Goal: Transaction & Acquisition: Purchase product/service

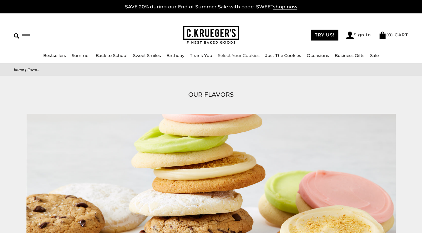
click at [229, 54] on link "Select Your Cookies" at bounding box center [239, 55] width 42 height 5
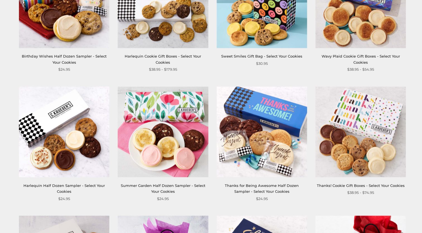
scroll to position [512, 0]
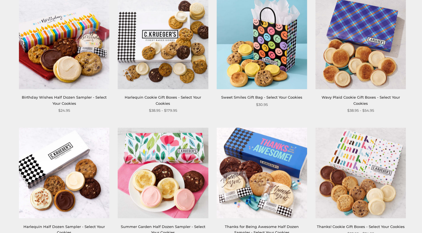
click at [189, 95] on link "Harlequin Cookie Gift Boxes - Select Your Cookies" at bounding box center [163, 100] width 76 height 10
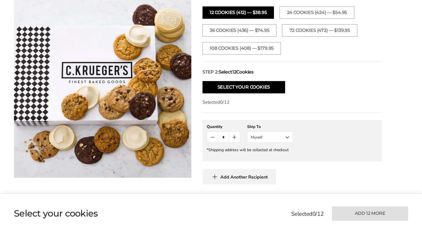
scroll to position [228, 0]
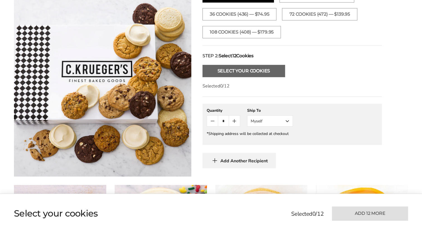
click at [232, 72] on button "Select Your Cookies" at bounding box center [244, 71] width 83 height 12
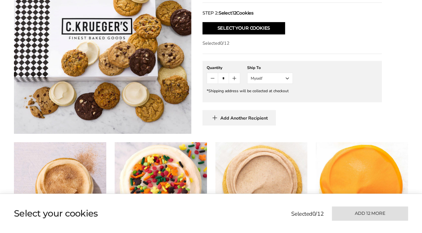
scroll to position [237, 0]
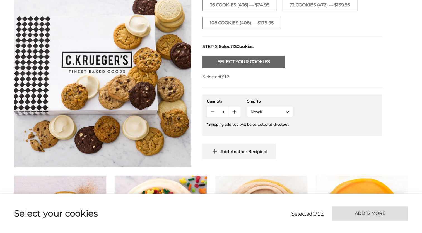
click at [210, 62] on button "Select Your Cookies" at bounding box center [244, 62] width 83 height 12
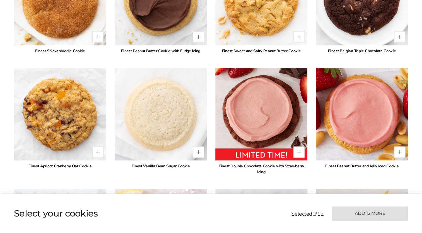
scroll to position [926, 0]
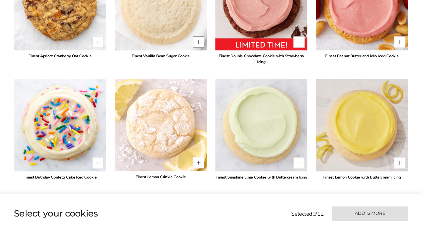
click at [197, 40] on button "Quantity button plus" at bounding box center [198, 41] width 11 height 11
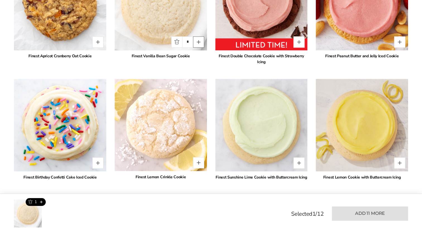
click at [197, 40] on button "Quantity button plus" at bounding box center [198, 41] width 11 height 11
type input "*"
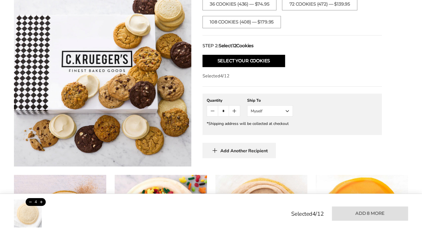
scroll to position [198, 0]
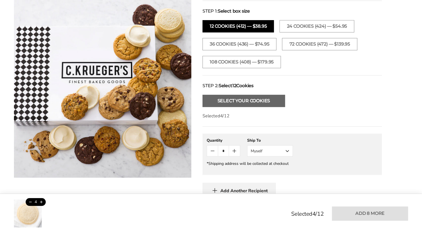
click at [229, 101] on button "Select Your Cookies" at bounding box center [244, 101] width 83 height 12
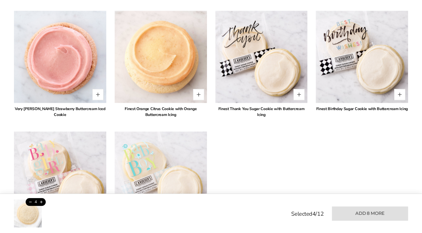
scroll to position [1108, 0]
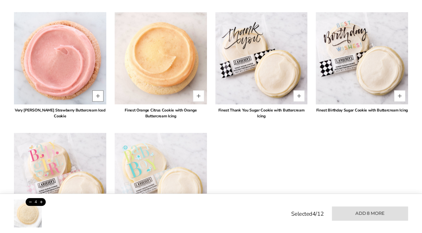
click at [99, 96] on button "Quantity button plus" at bounding box center [97, 95] width 11 height 11
type input "*"
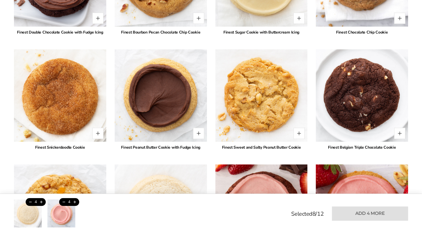
scroll to position [713, 0]
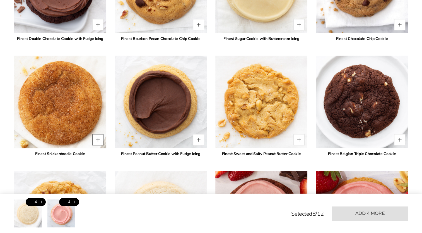
click at [100, 138] on button "Quantity button plus" at bounding box center [97, 139] width 11 height 11
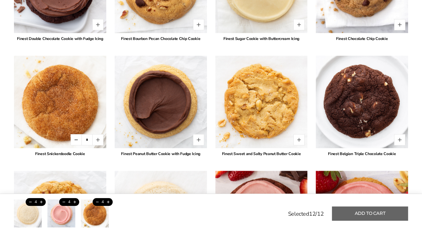
click at [380, 214] on button "Add to cart" at bounding box center [370, 213] width 76 height 14
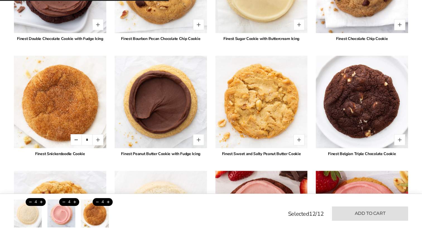
type input "*"
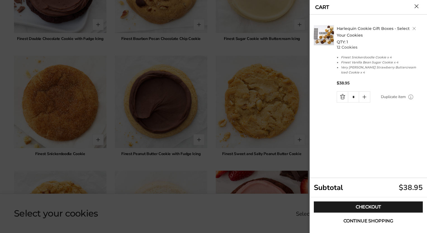
click at [366, 220] on span "Continue shopping" at bounding box center [368, 221] width 50 height 4
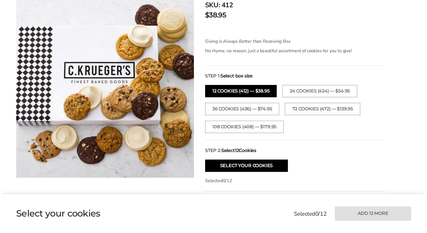
scroll to position [0, 0]
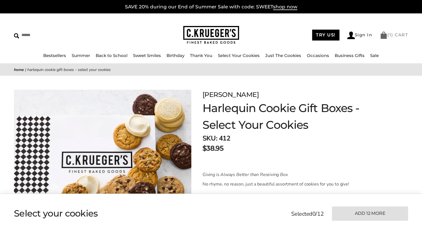
click at [400, 35] on link "( 1 ) CART" at bounding box center [394, 34] width 28 height 5
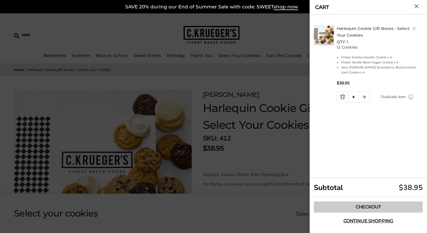
click at [370, 206] on link "Checkout" at bounding box center [367, 206] width 109 height 11
